Goal: Information Seeking & Learning: Learn about a topic

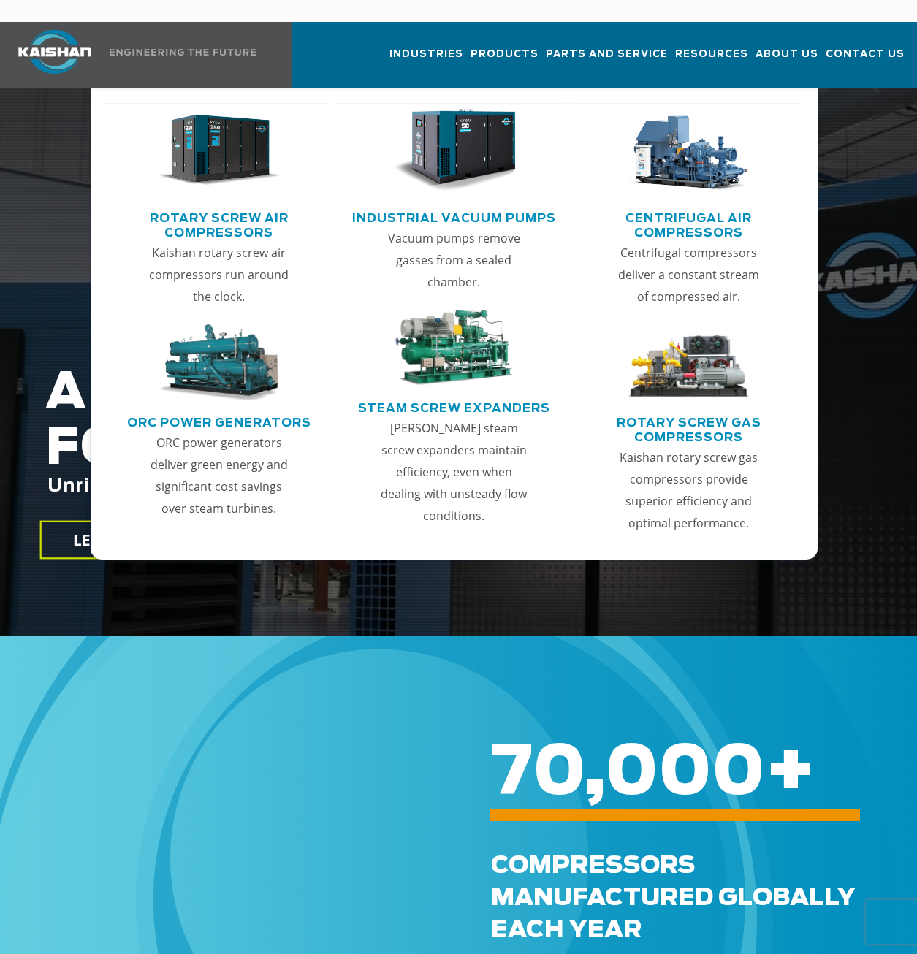
click at [257, 205] on link "Rotary Screw Air Compressors" at bounding box center [219, 223] width 223 height 37
click at [229, 148] on img "Main menu" at bounding box center [219, 150] width 123 height 83
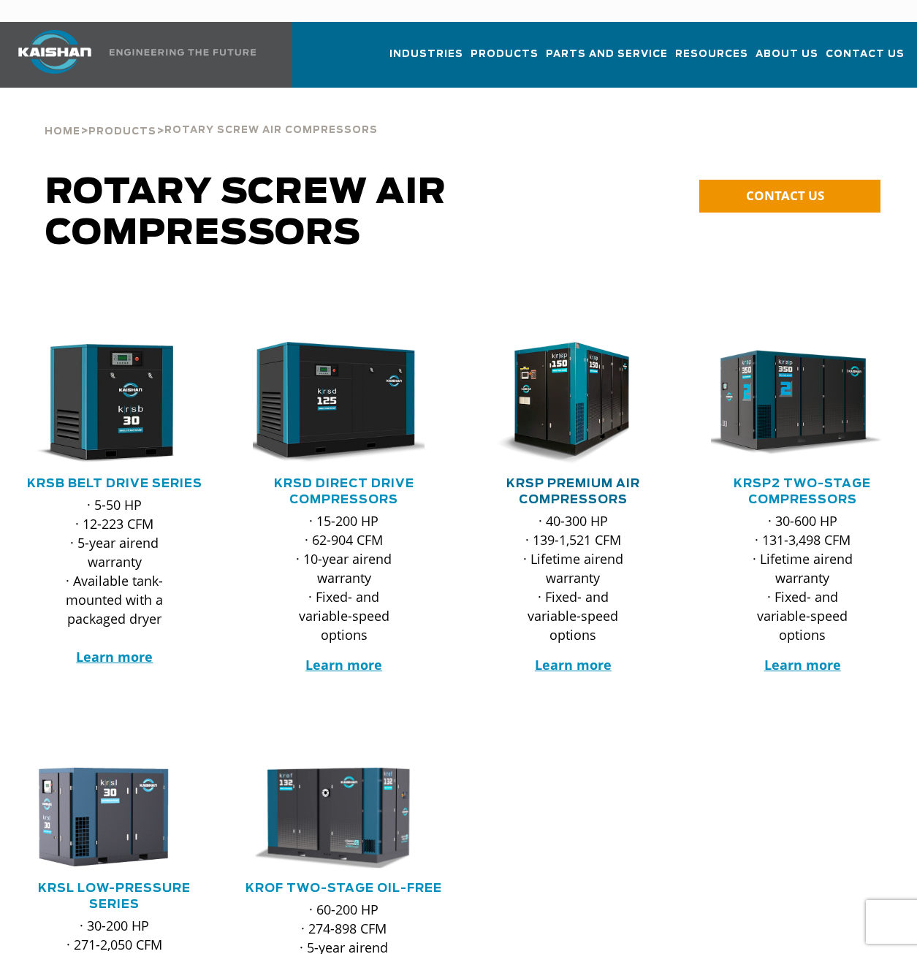
click at [574, 478] on link "KRSP Premium Air Compressors" at bounding box center [573, 492] width 134 height 28
click at [818, 516] on p "· 30-600 HP · 131-3,498 CFM · Lifetime airend warranty · Fixed- and variable-sp…" at bounding box center [802, 577] width 124 height 133
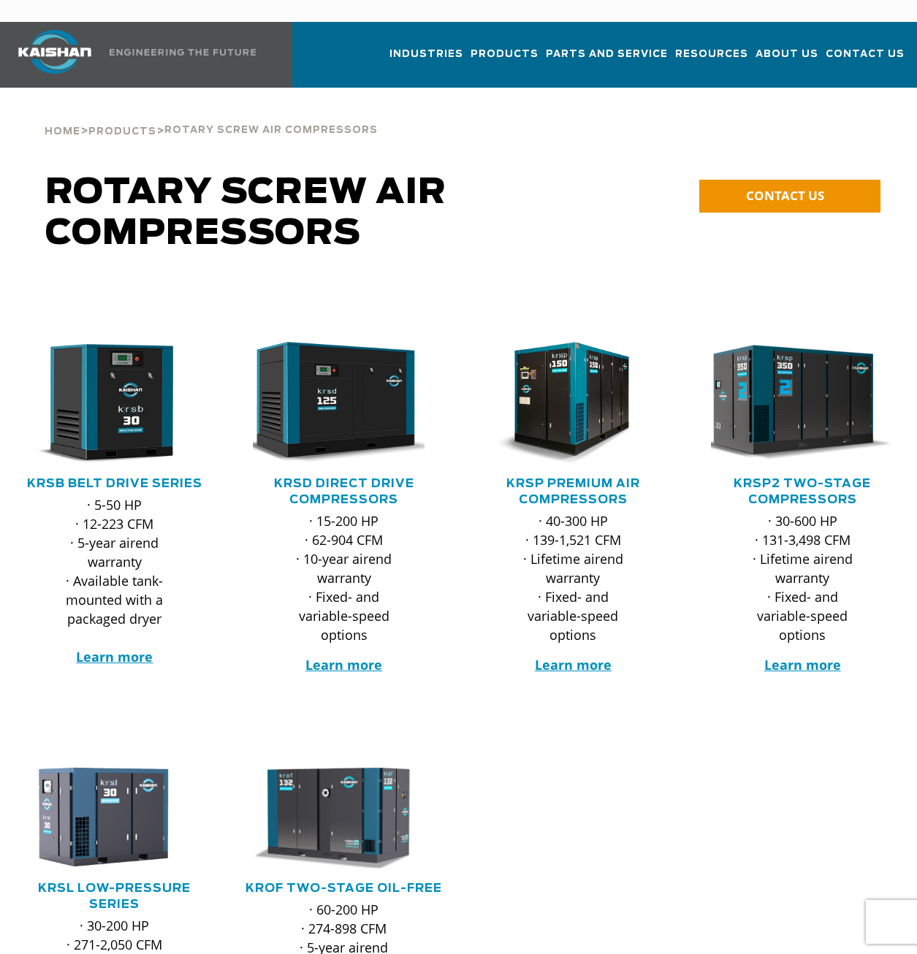
click at [790, 419] on img at bounding box center [791, 403] width 201 height 135
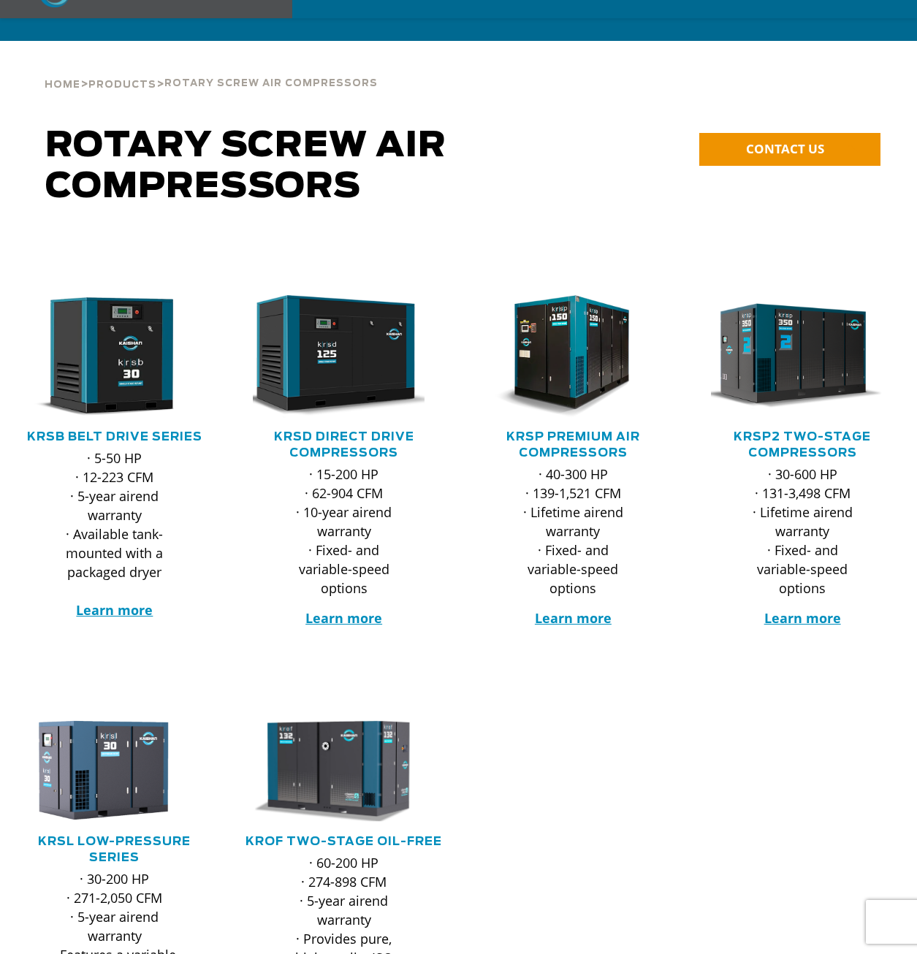
scroll to position [73, 0]
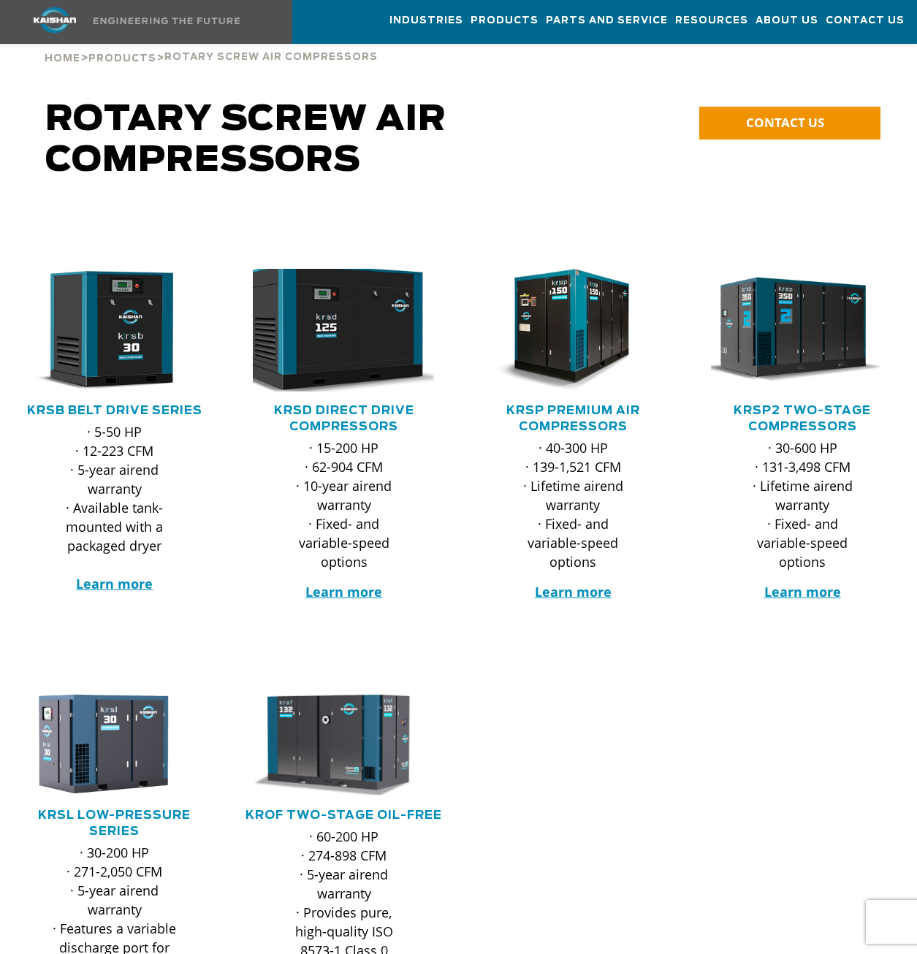
click at [312, 362] on img at bounding box center [332, 330] width 201 height 135
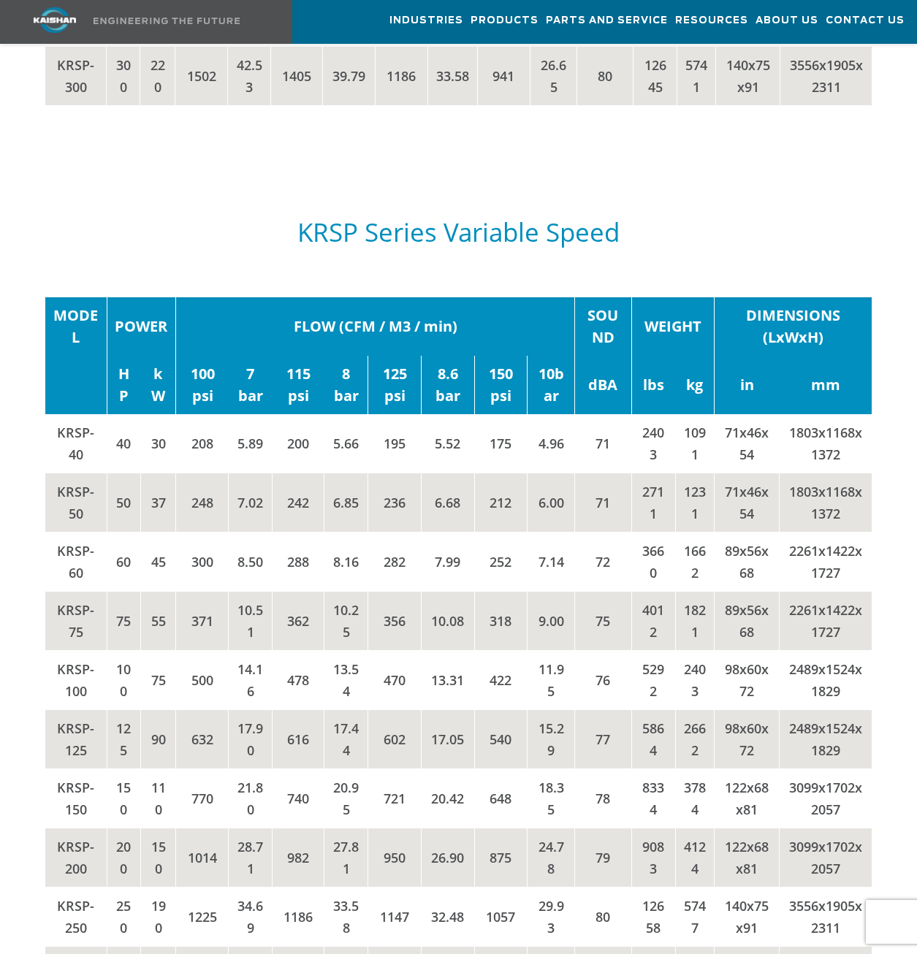
scroll to position [2922, 0]
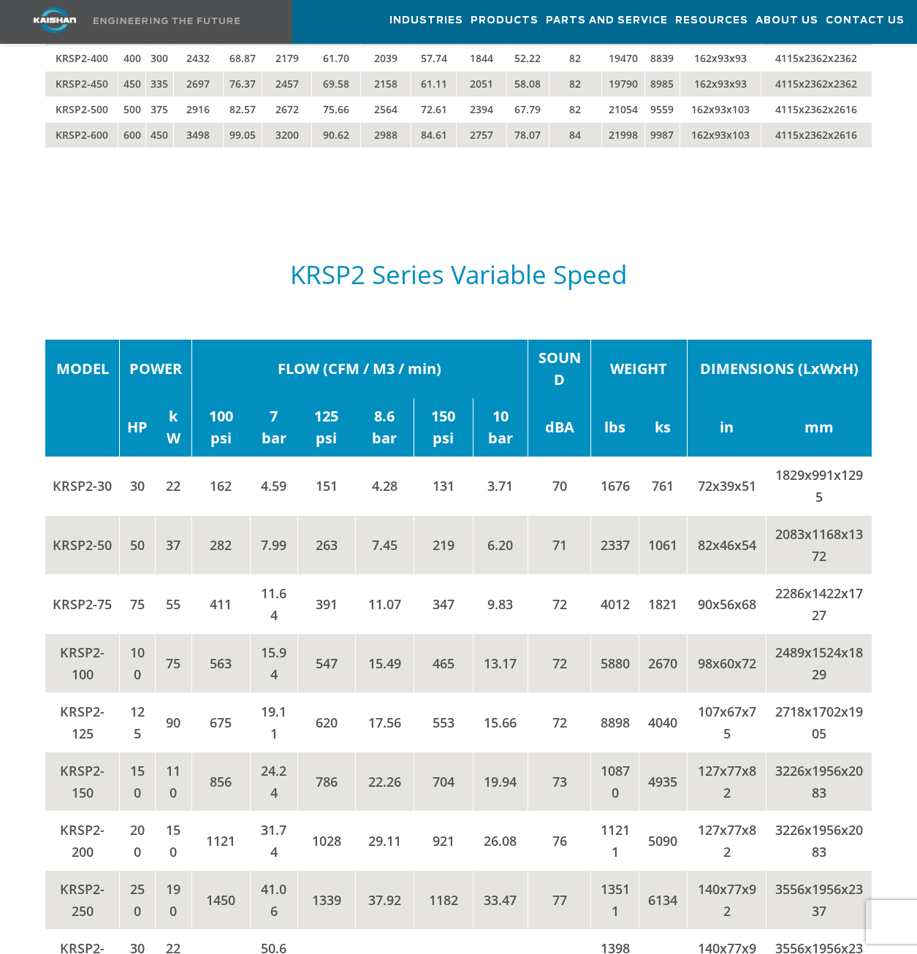
scroll to position [2776, 0]
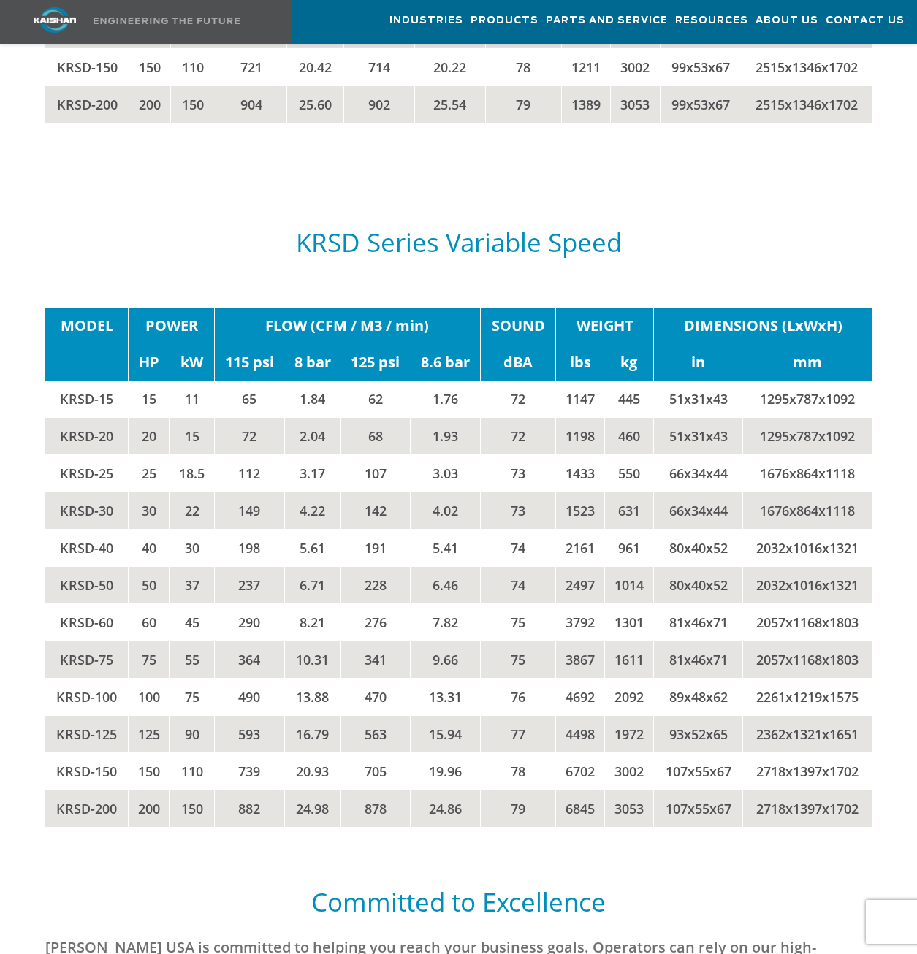
scroll to position [2630, 0]
